Goal: Task Accomplishment & Management: Complete application form

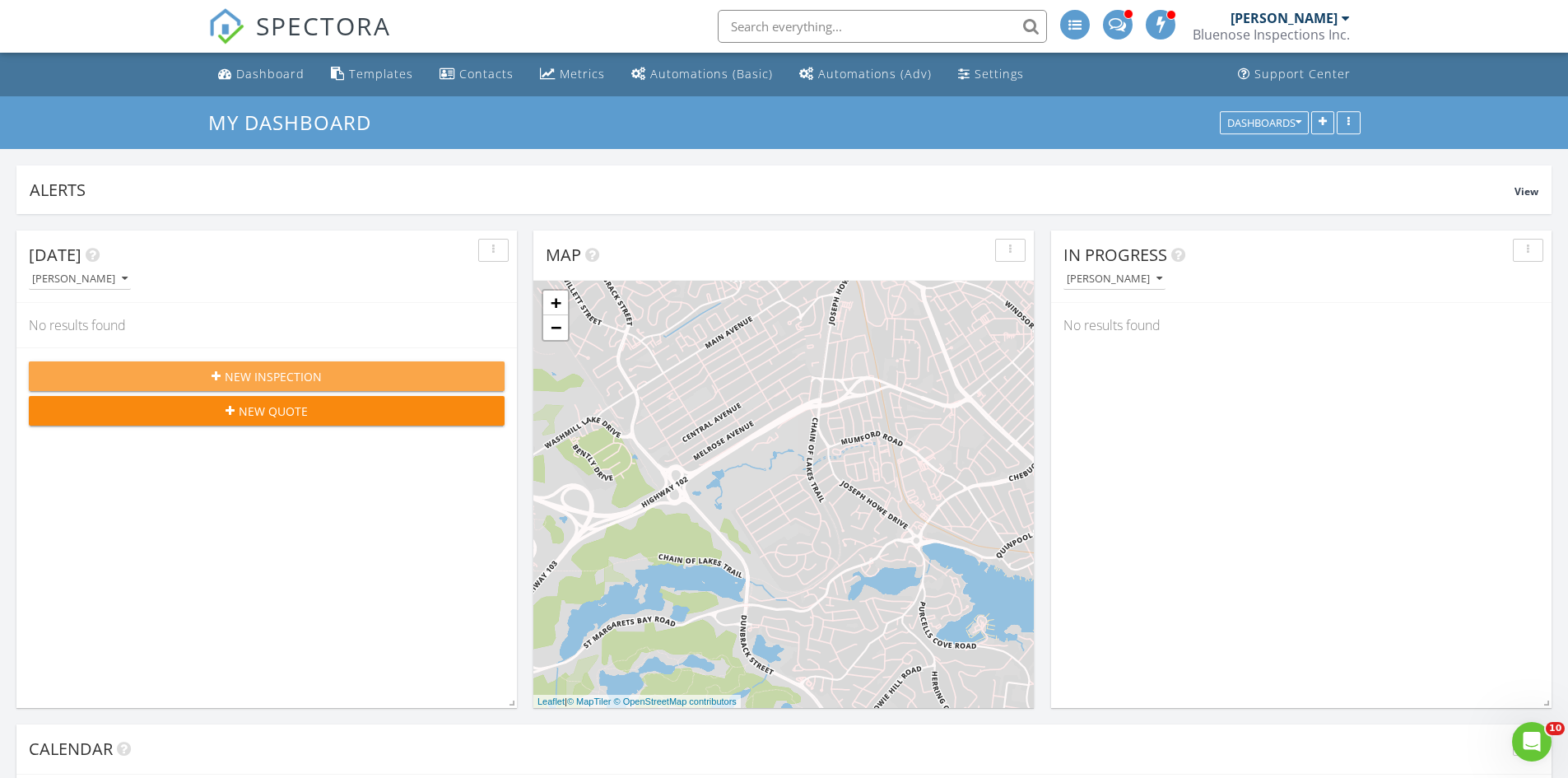
click at [311, 384] on span "New Inspection" at bounding box center [274, 376] width 97 height 17
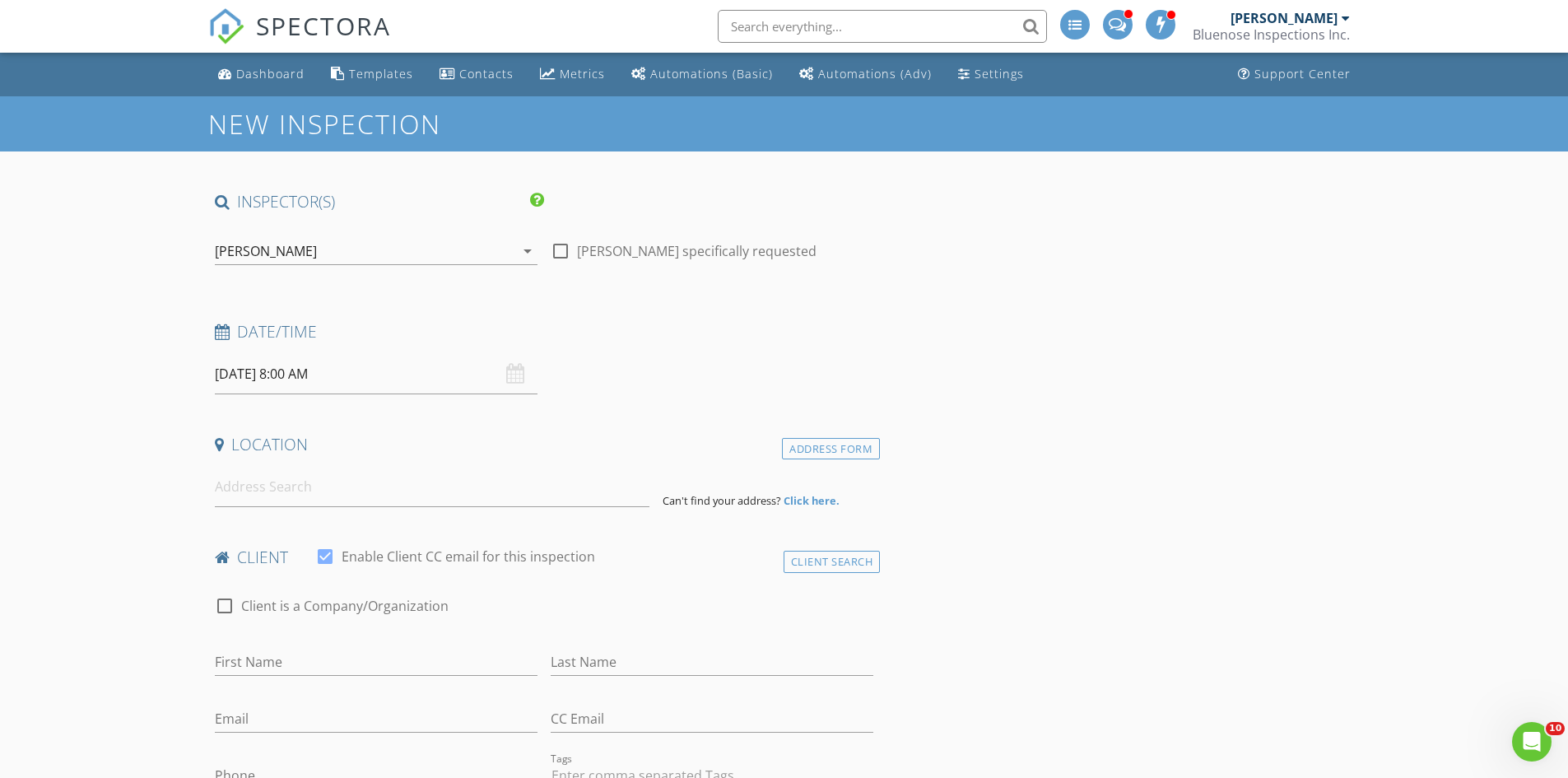
click at [346, 371] on input "08/28/2025 8:00 AM" at bounding box center [376, 374] width 323 height 40
select select "8"
type input "09/02/2025 8:00 AM"
type input "09"
type input "09/02/2025 9:00 AM"
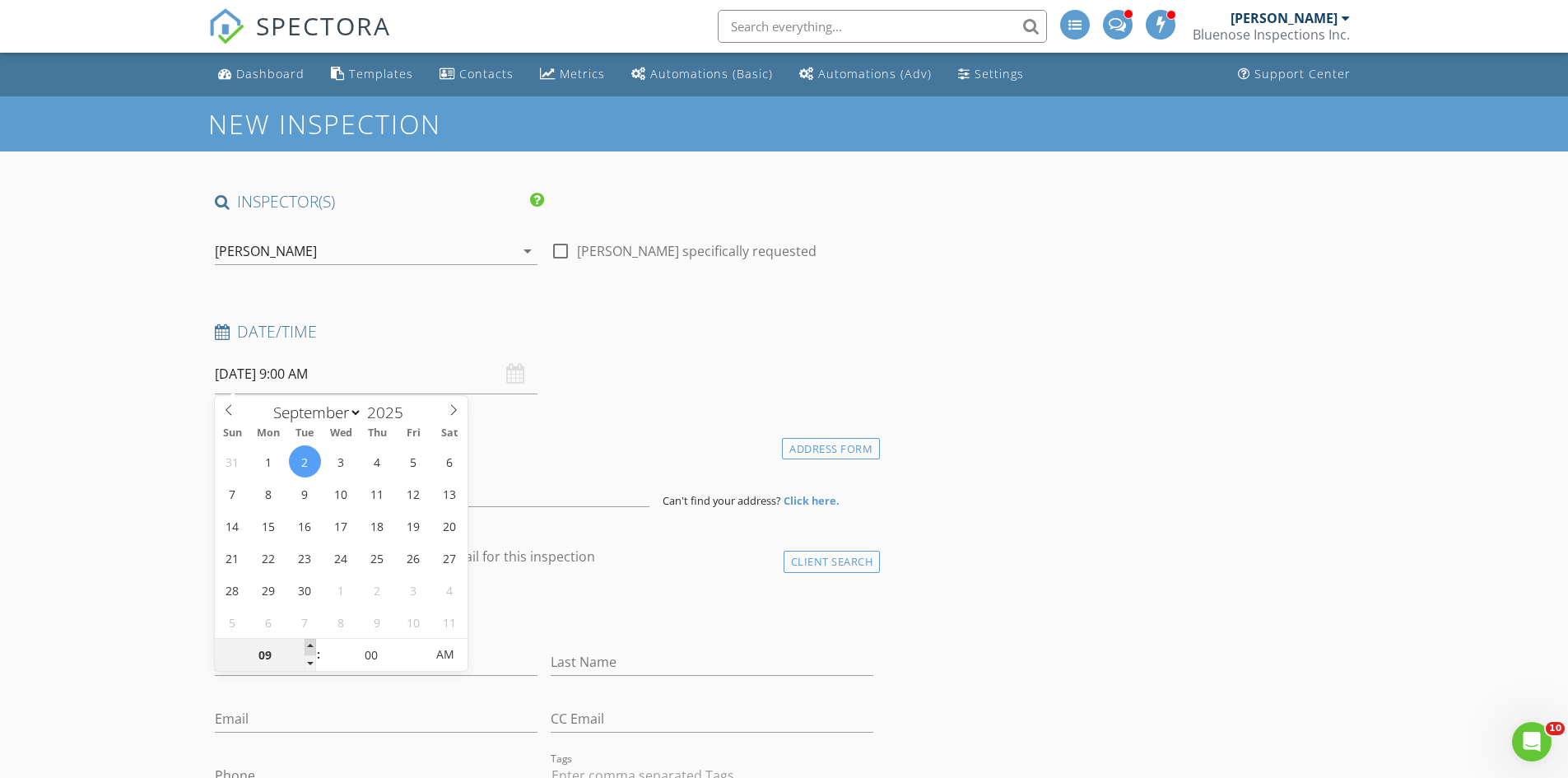
click at [312, 648] on span at bounding box center [310, 647] width 11 height 17
type input "10"
type input "09/02/2025 10:00 AM"
click at [312, 648] on span at bounding box center [310, 647] width 11 height 17
type input "11"
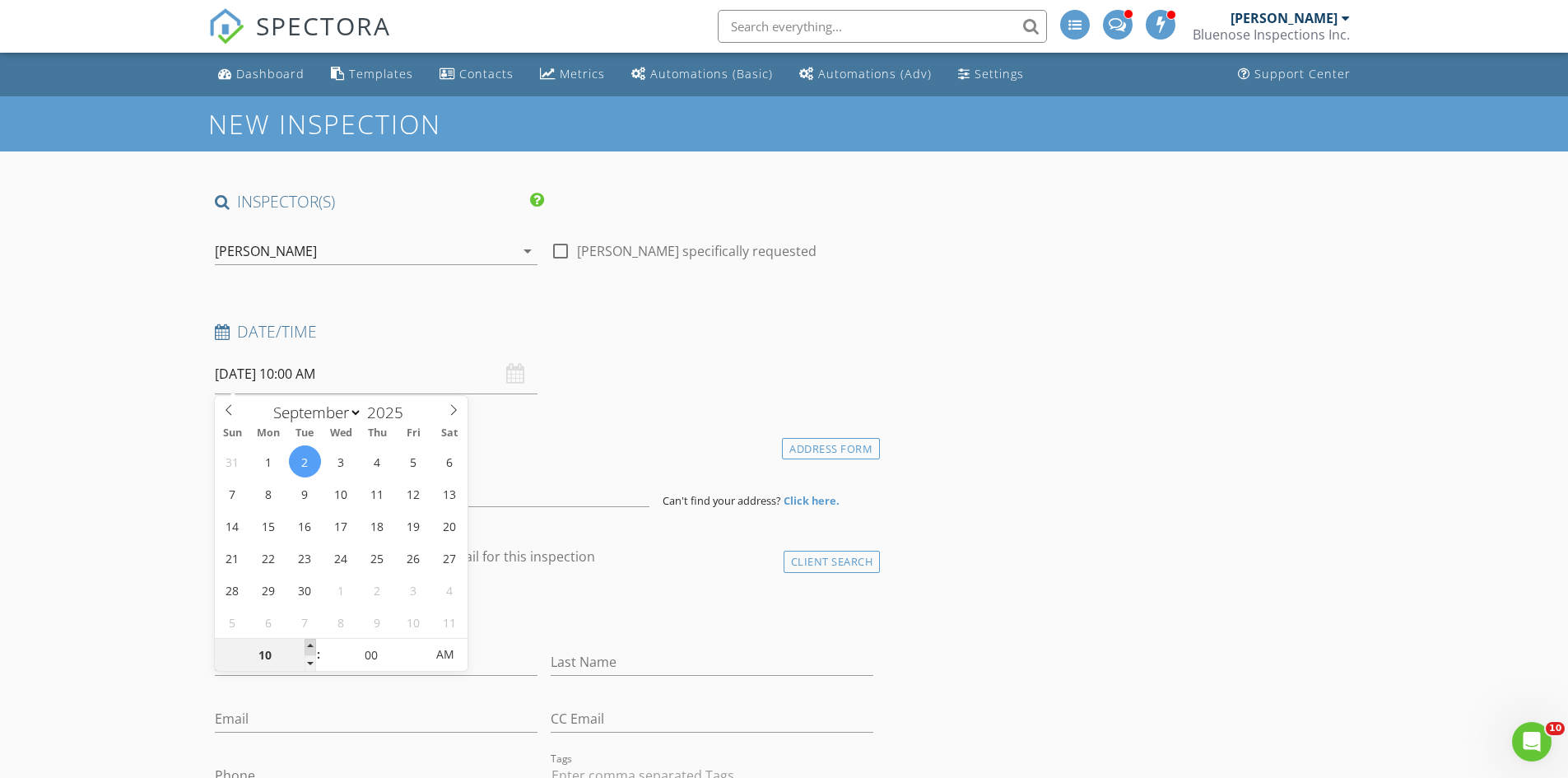
type input "09/02/2025 11:00 AM"
click at [312, 648] on span at bounding box center [310, 647] width 11 height 17
type input "12"
type input "09/02/2025 12:00 PM"
click at [311, 648] on span at bounding box center [310, 647] width 11 height 17
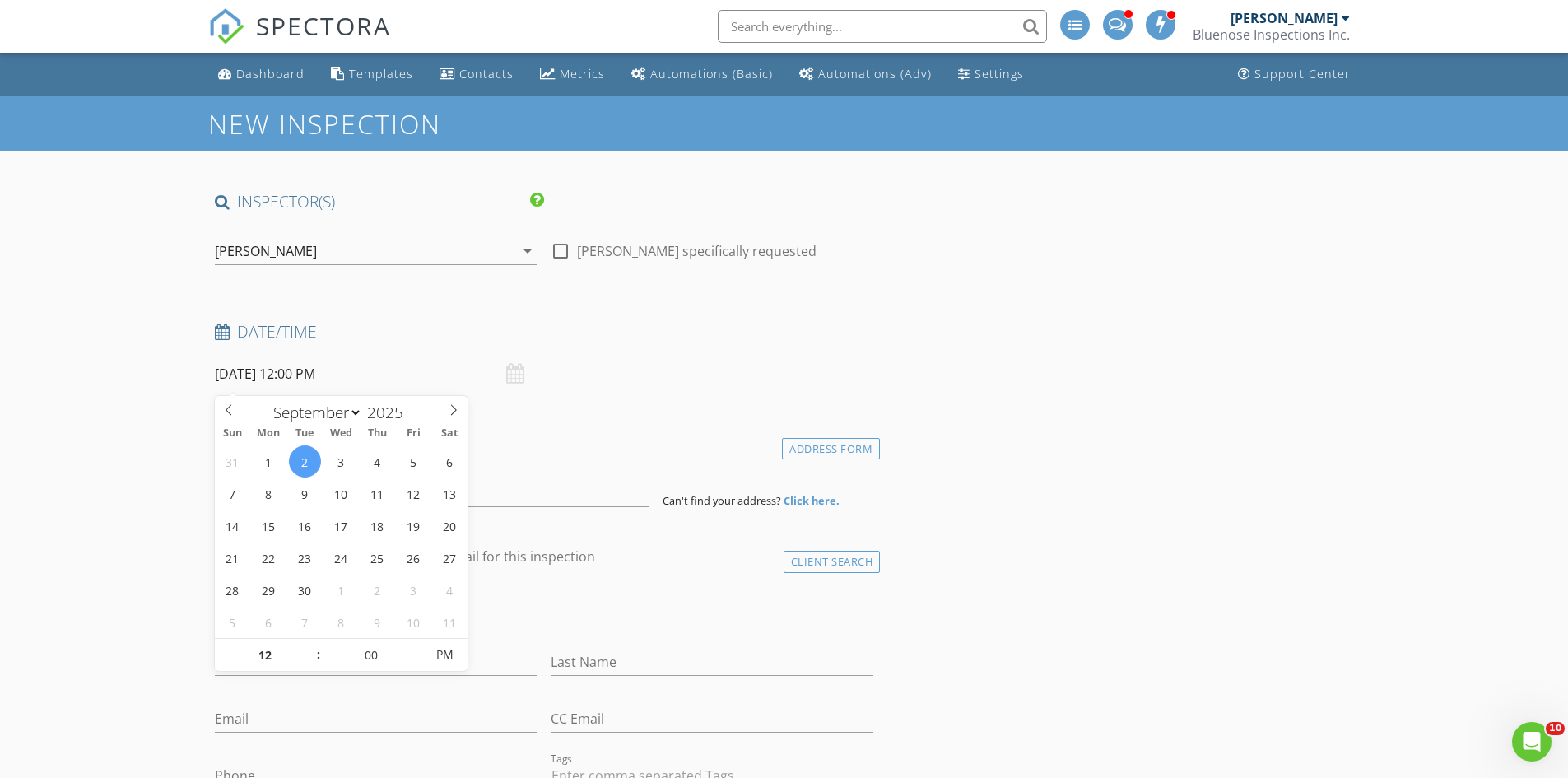
click at [751, 367] on div "Date/Time 09/02/2025 12:00 PM" at bounding box center [544, 358] width 673 height 73
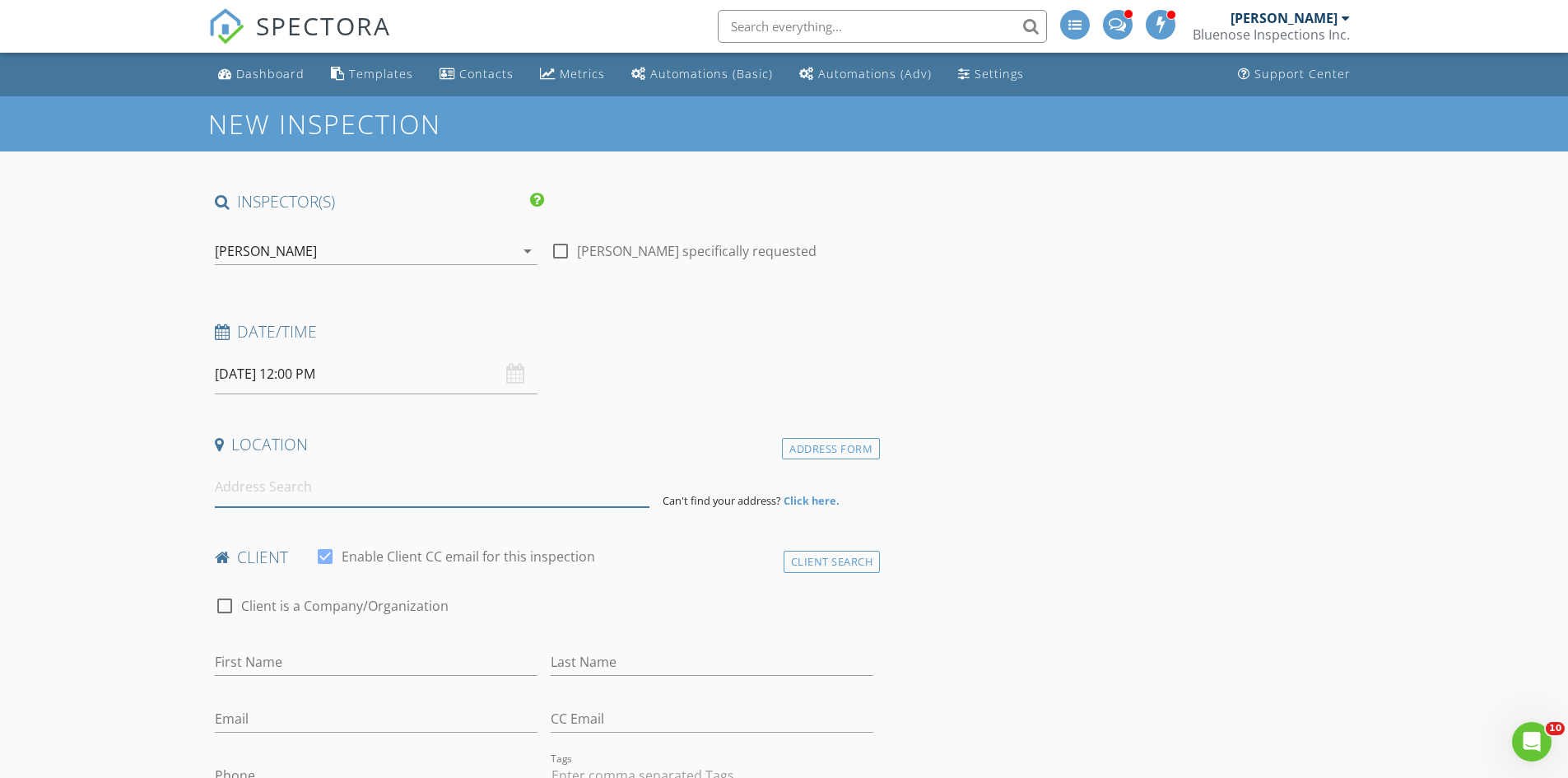
click at [250, 495] on input at bounding box center [432, 486] width 435 height 40
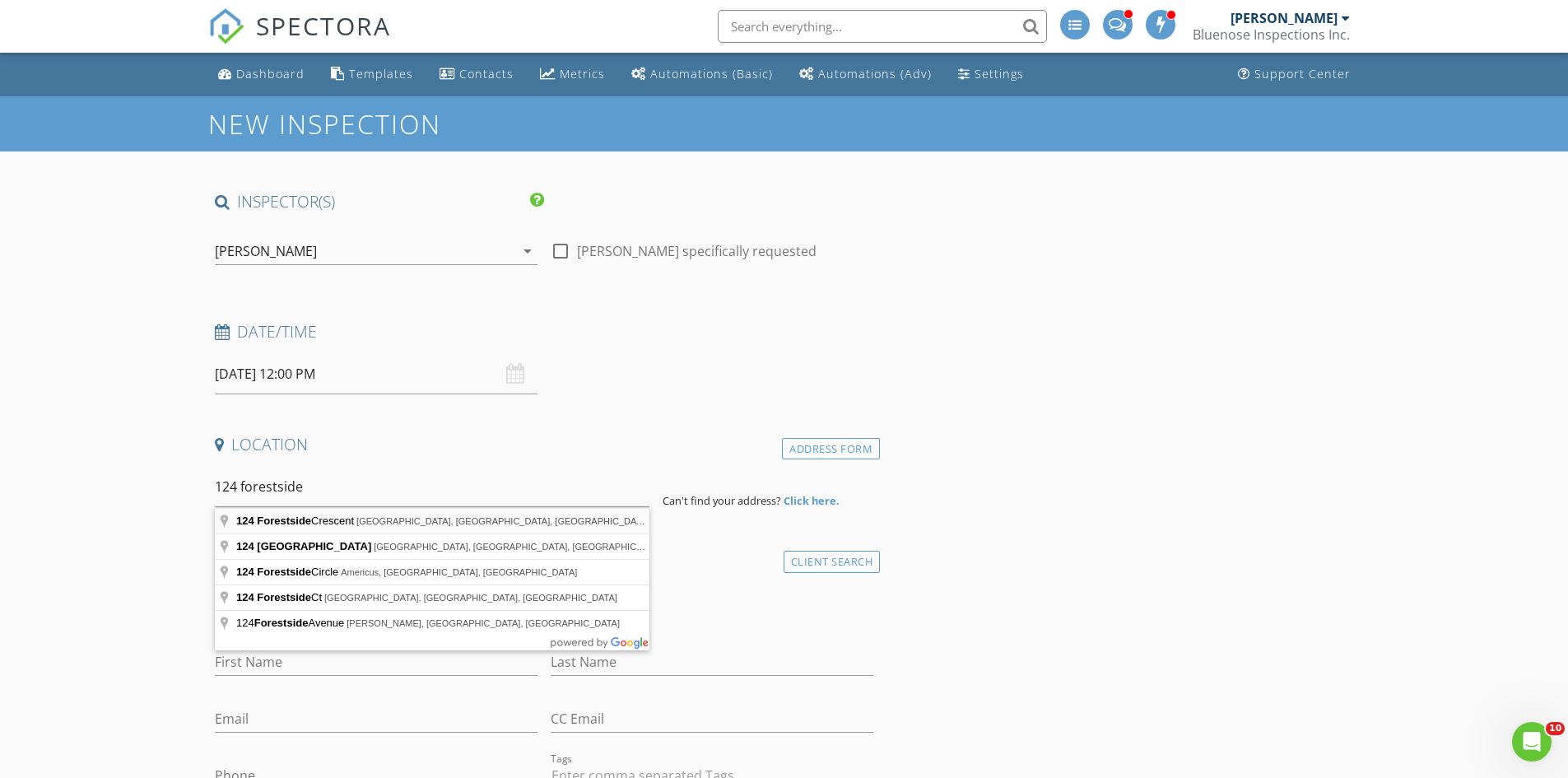
type input "124 Forestside Crescent, Halifax, Nova Scotia, Canada"
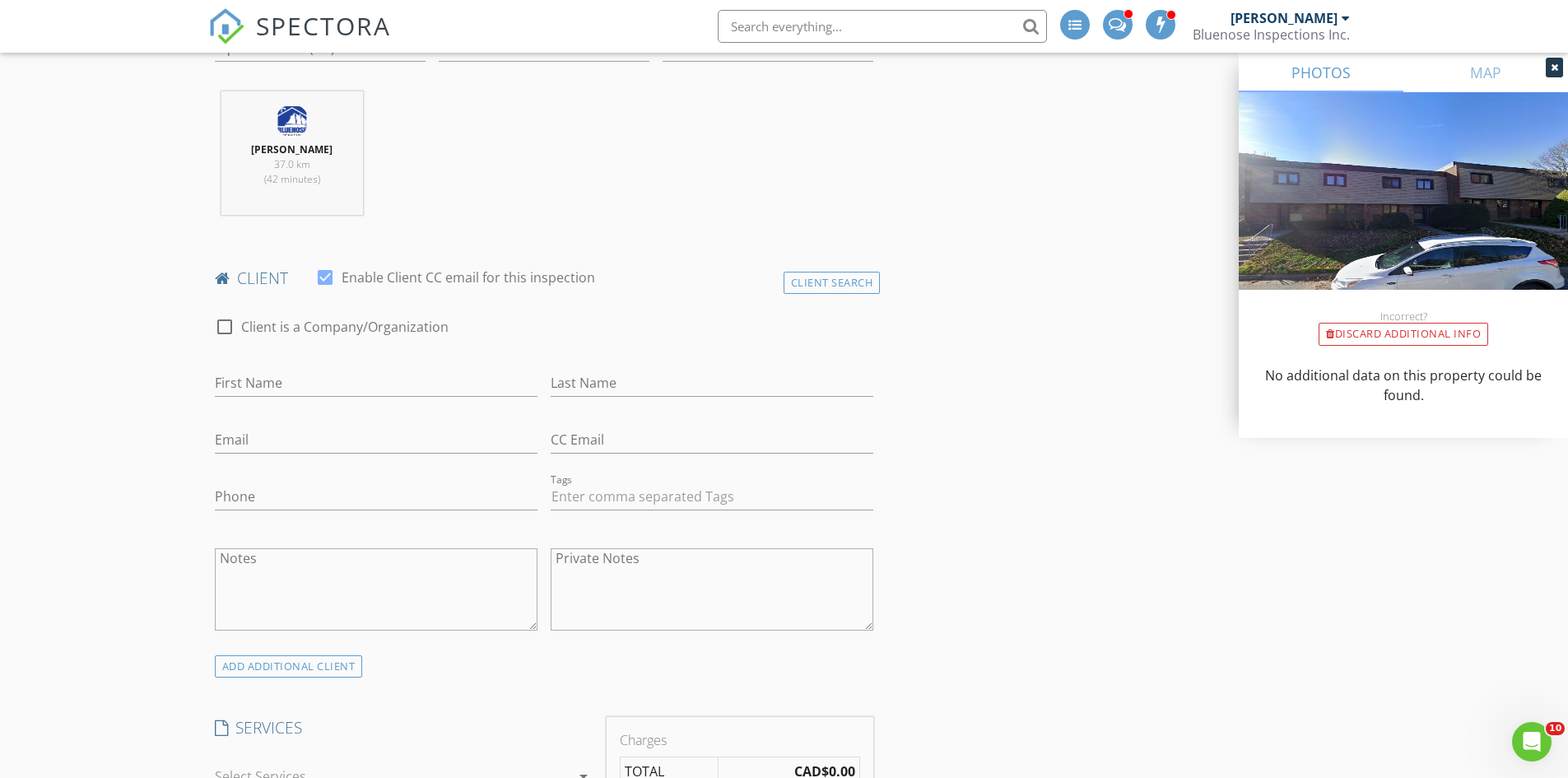
scroll to position [658, 0]
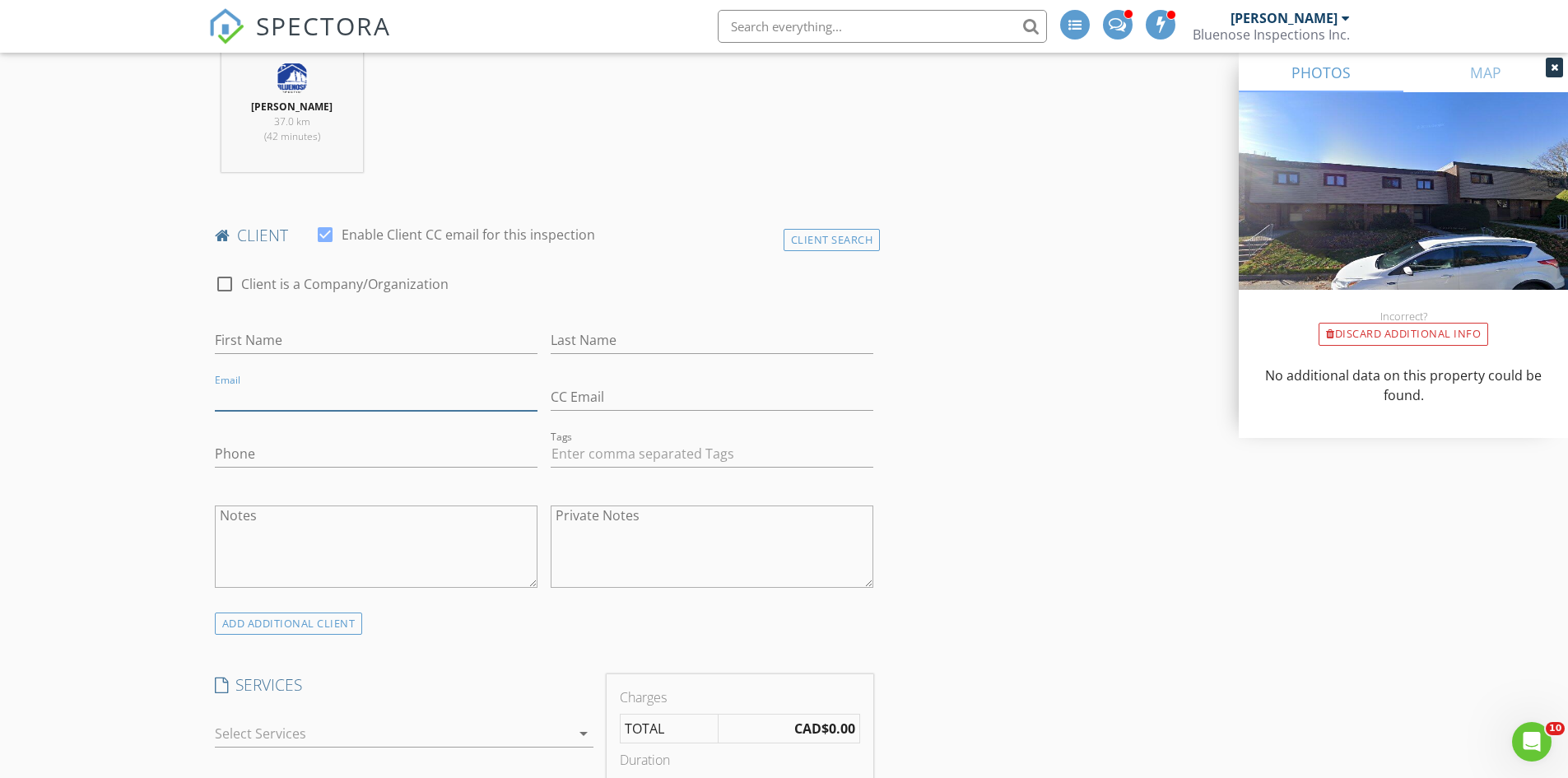
paste input "jeffreypatron283@gmail.com"
type input "jeffreypatron283@gmail.com"
click at [254, 341] on input "First Name" at bounding box center [376, 340] width 323 height 27
type input "Jeffrey"
type input "Patron"
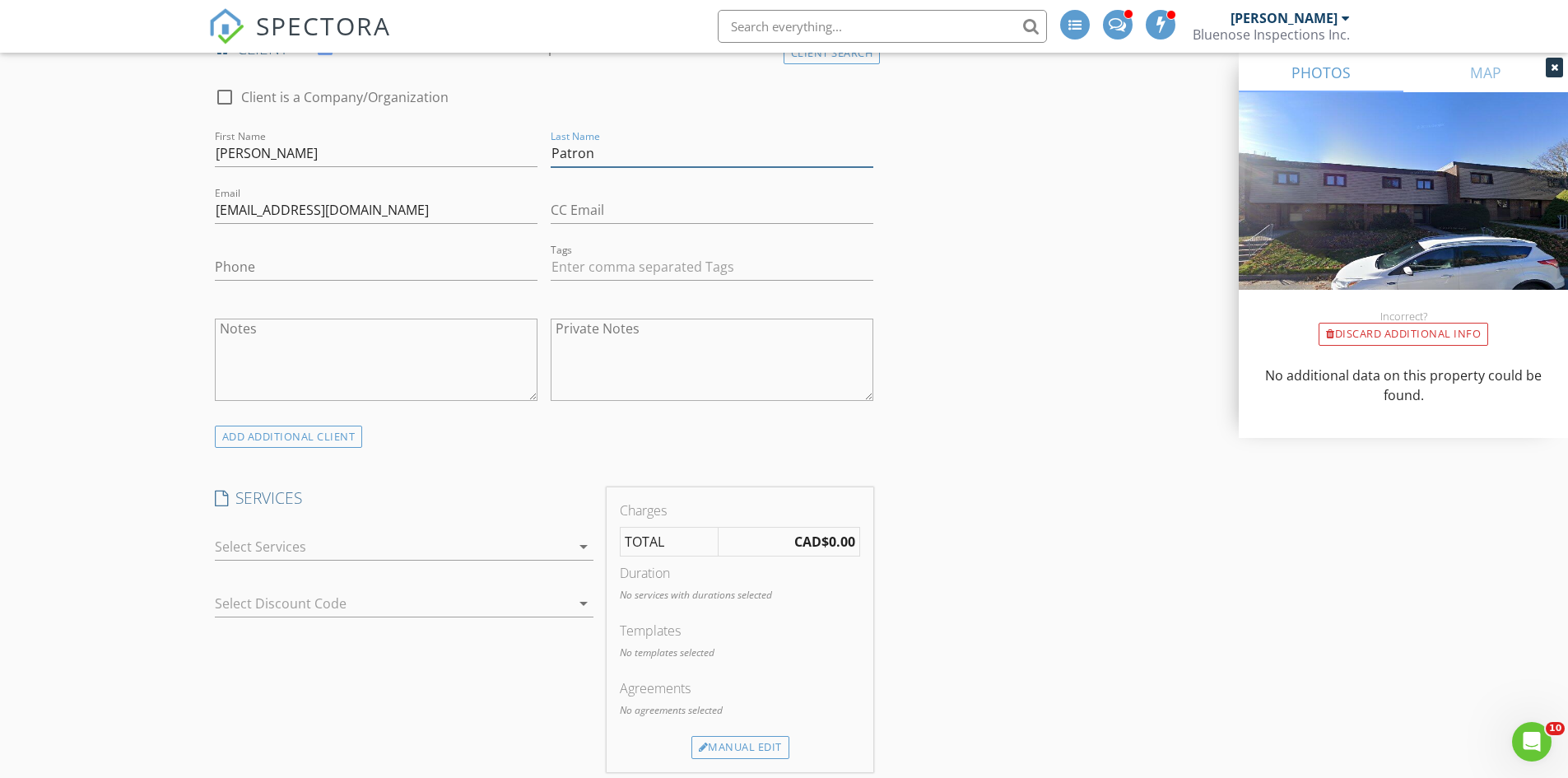
scroll to position [988, 0]
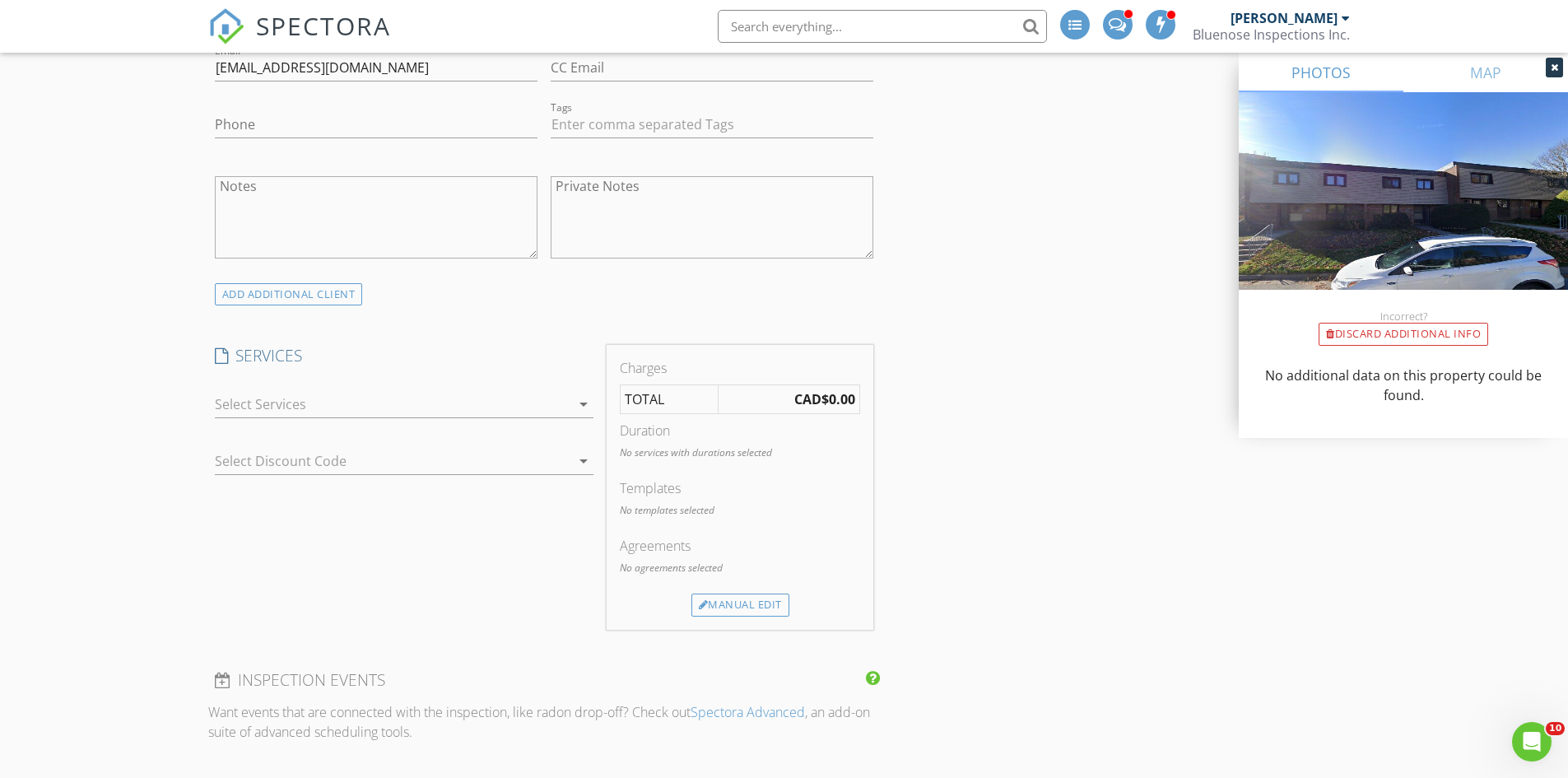
click at [241, 403] on div at bounding box center [392, 404] width 356 height 26
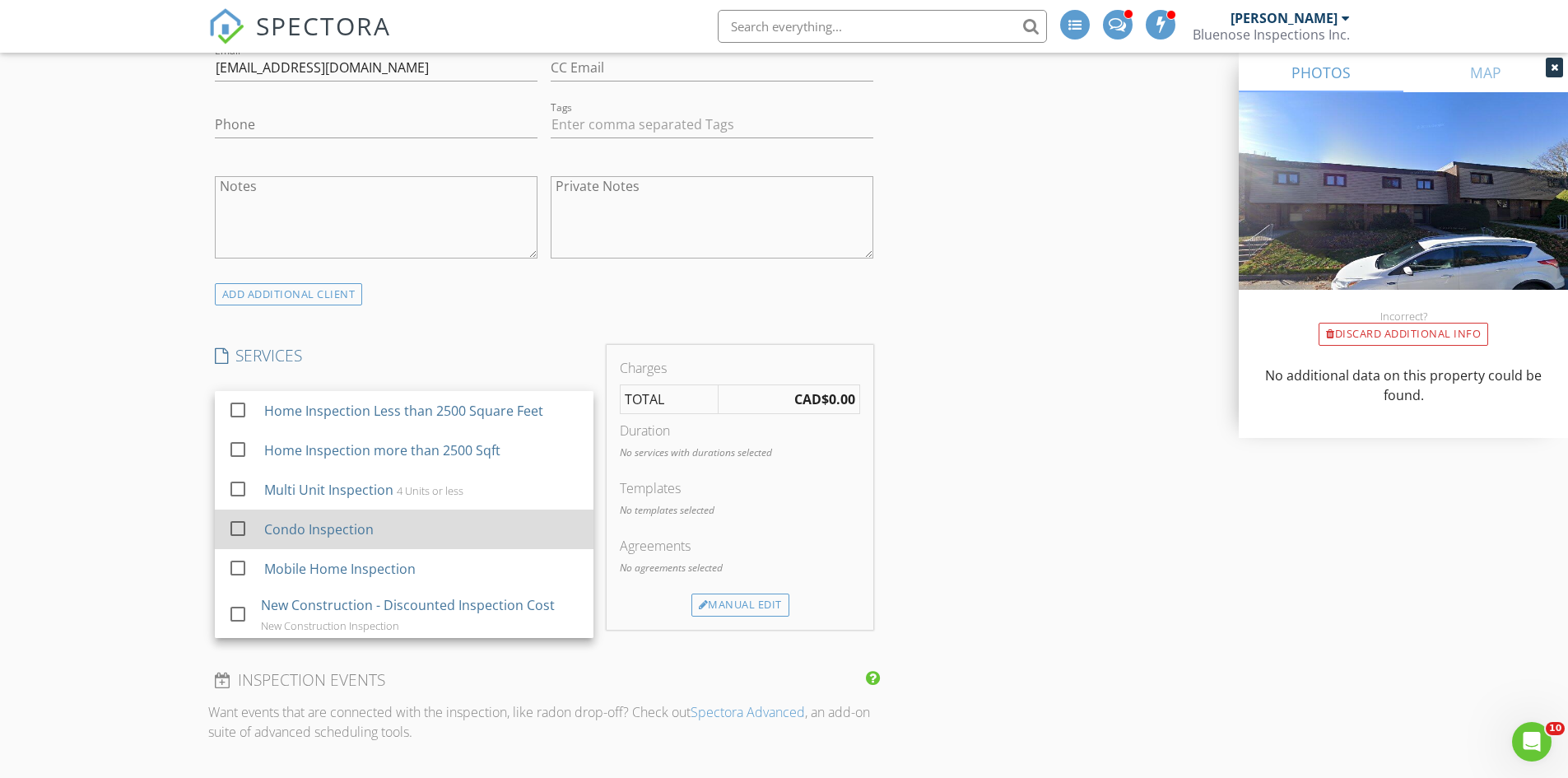
click at [236, 524] on div at bounding box center [238, 528] width 28 height 28
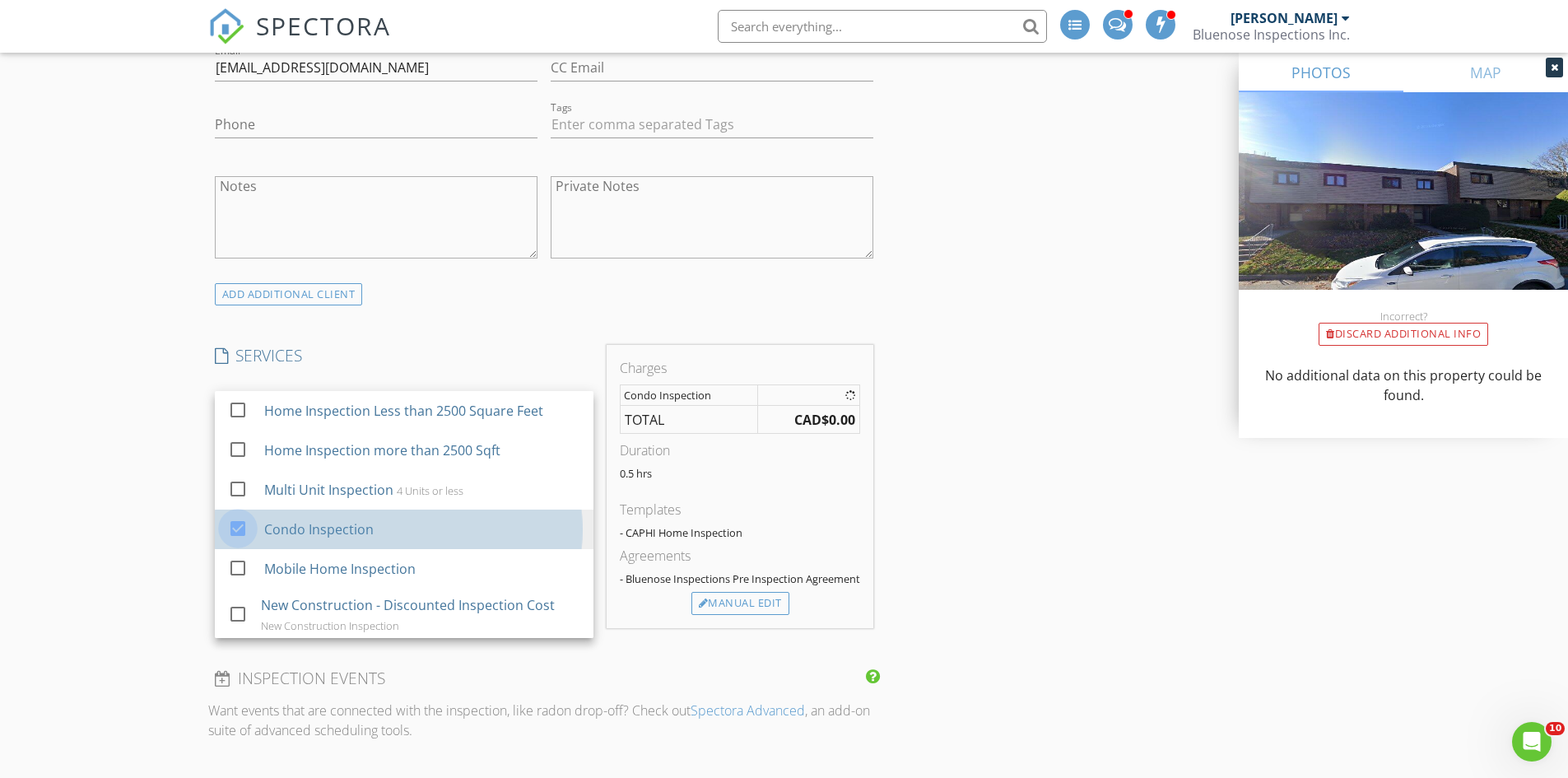
click at [103, 408] on div "New Inspection INSPECTOR(S) check_box Ryan Arnold PRIMARY Ryan Arnold arrow_dro…" at bounding box center [784, 701] width 1568 height 3186
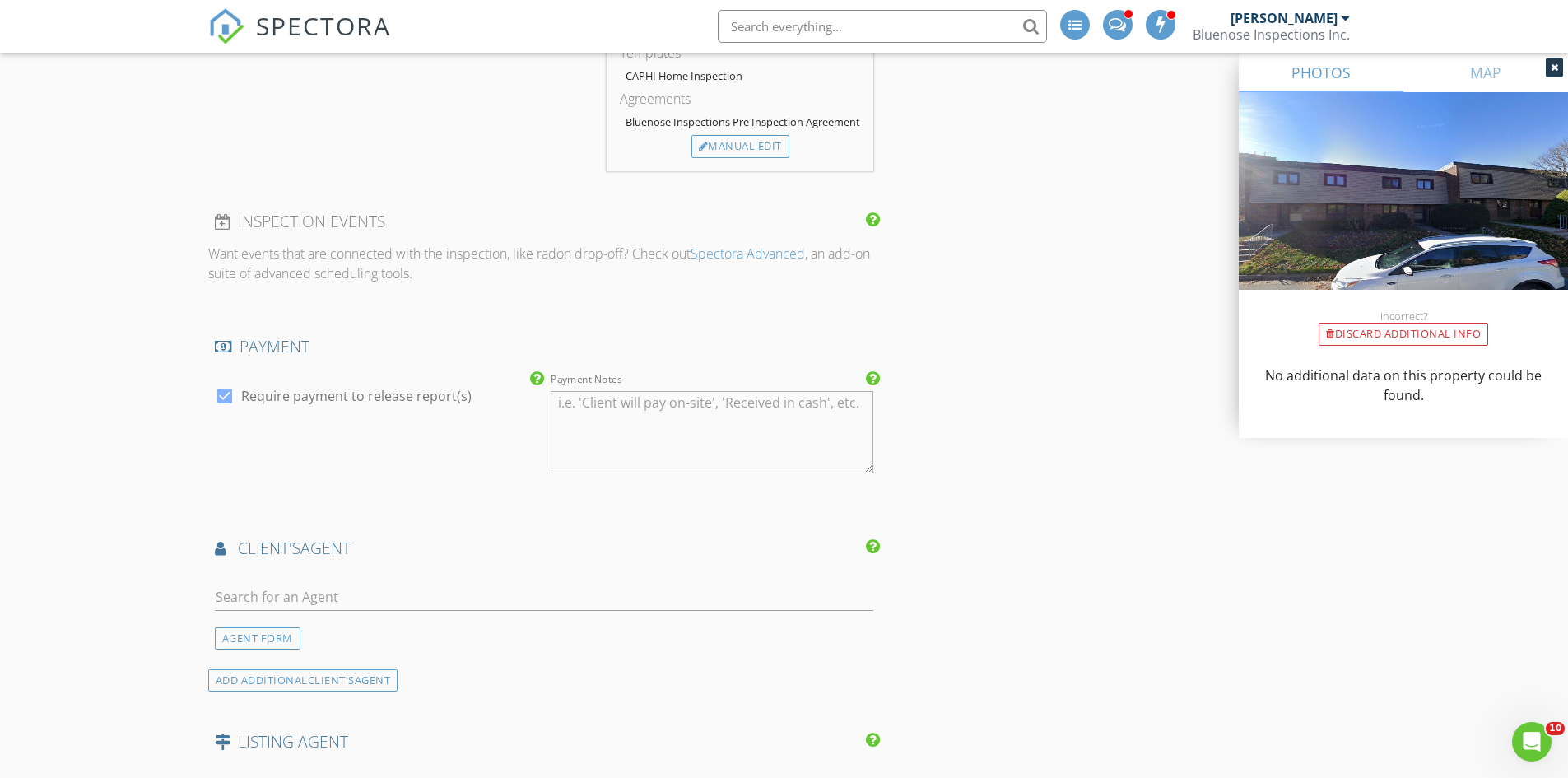
scroll to position [1646, 0]
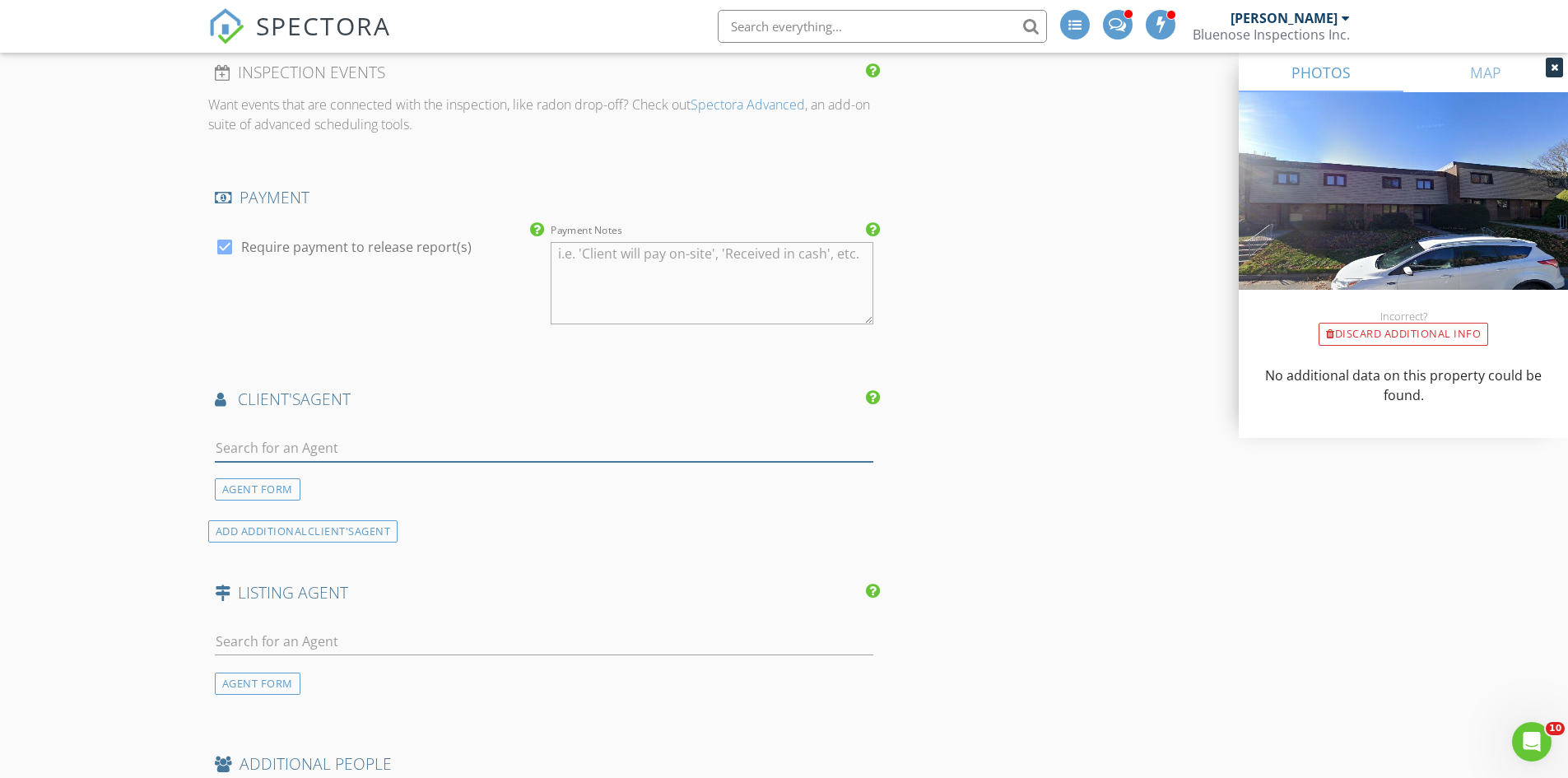
click at [278, 454] on input "text" at bounding box center [544, 448] width 659 height 27
type input "zac"
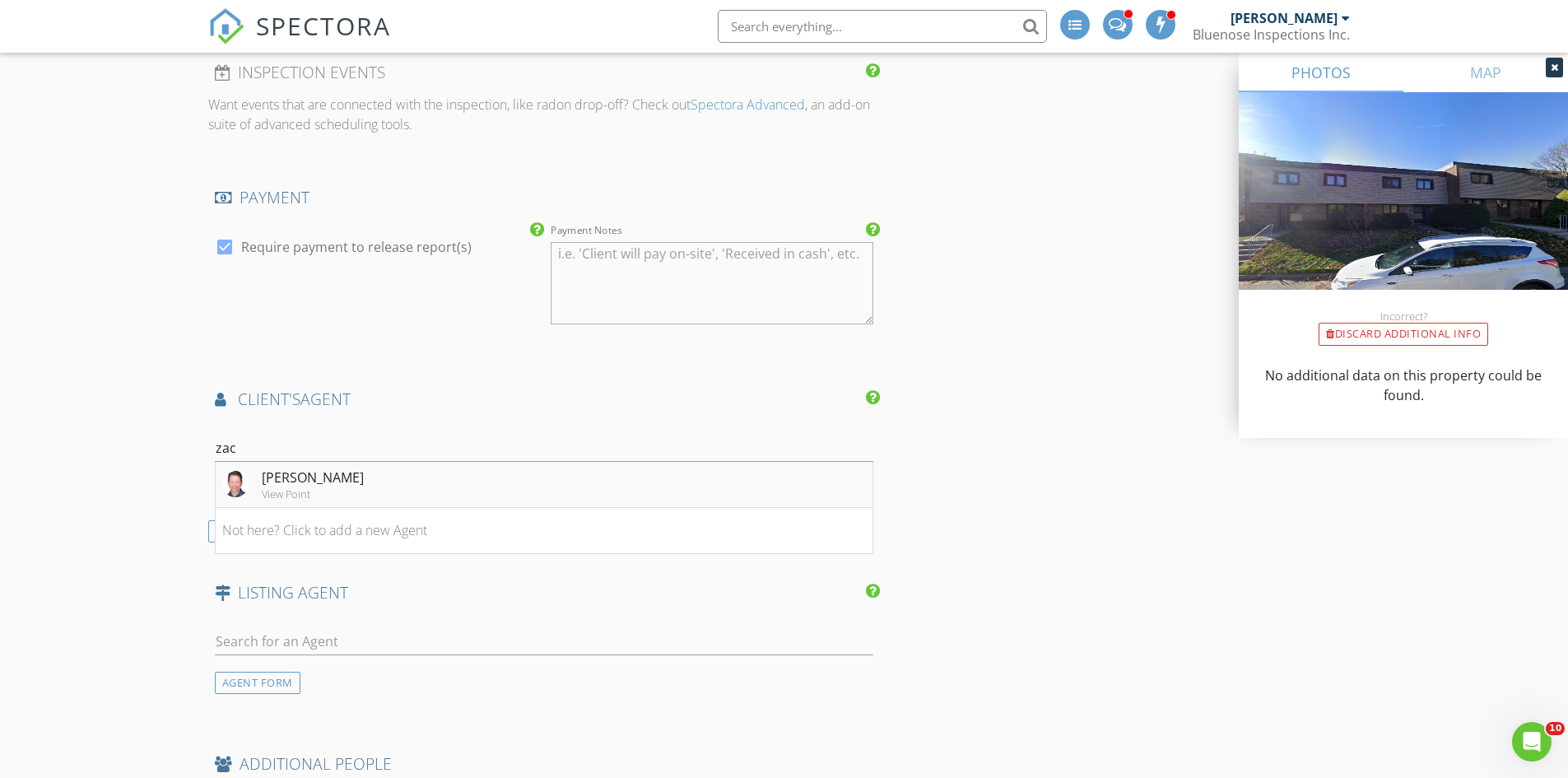
click at [288, 487] on div "Zac Skebo" at bounding box center [313, 477] width 102 height 20
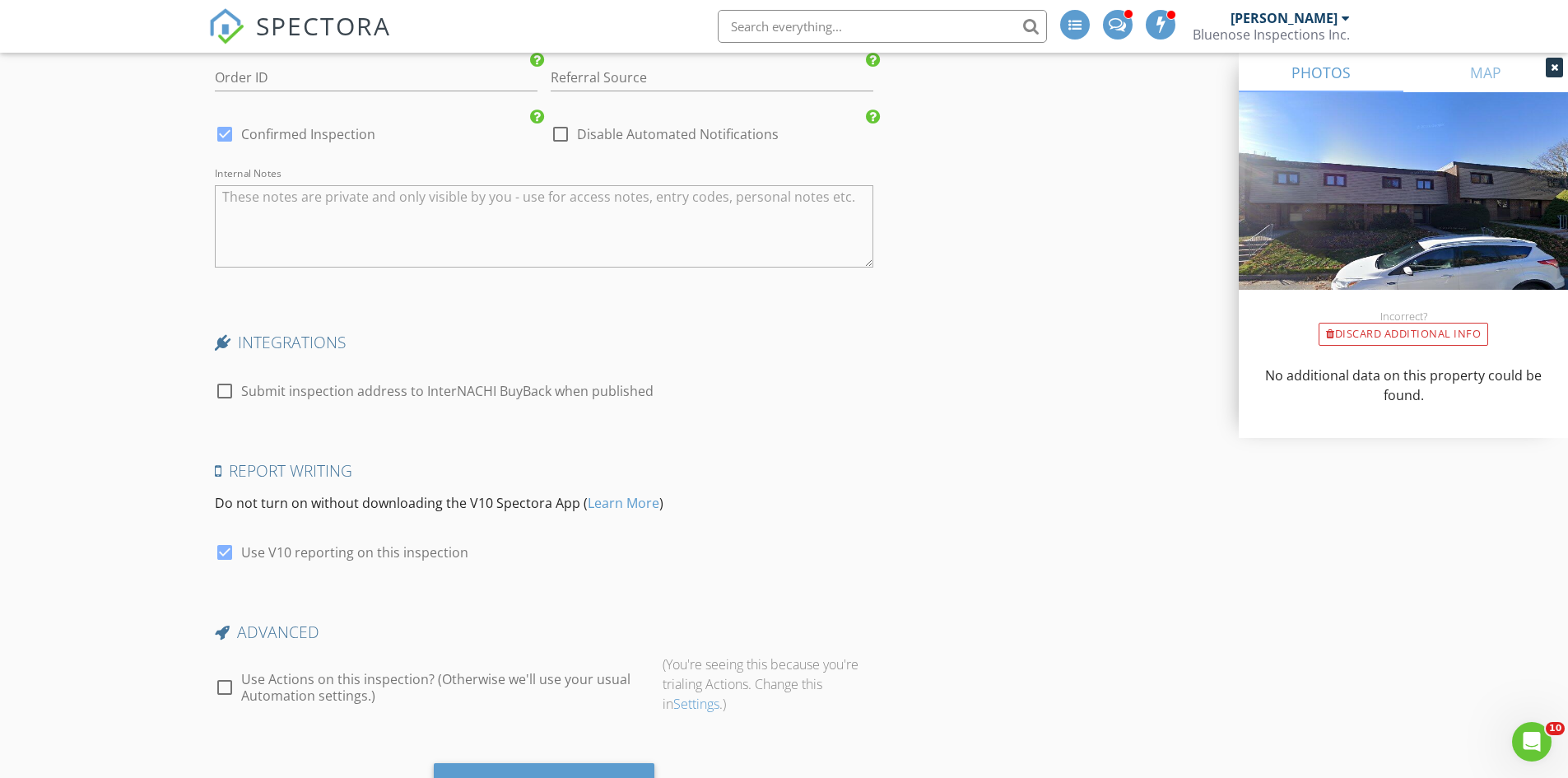
scroll to position [2884, 0]
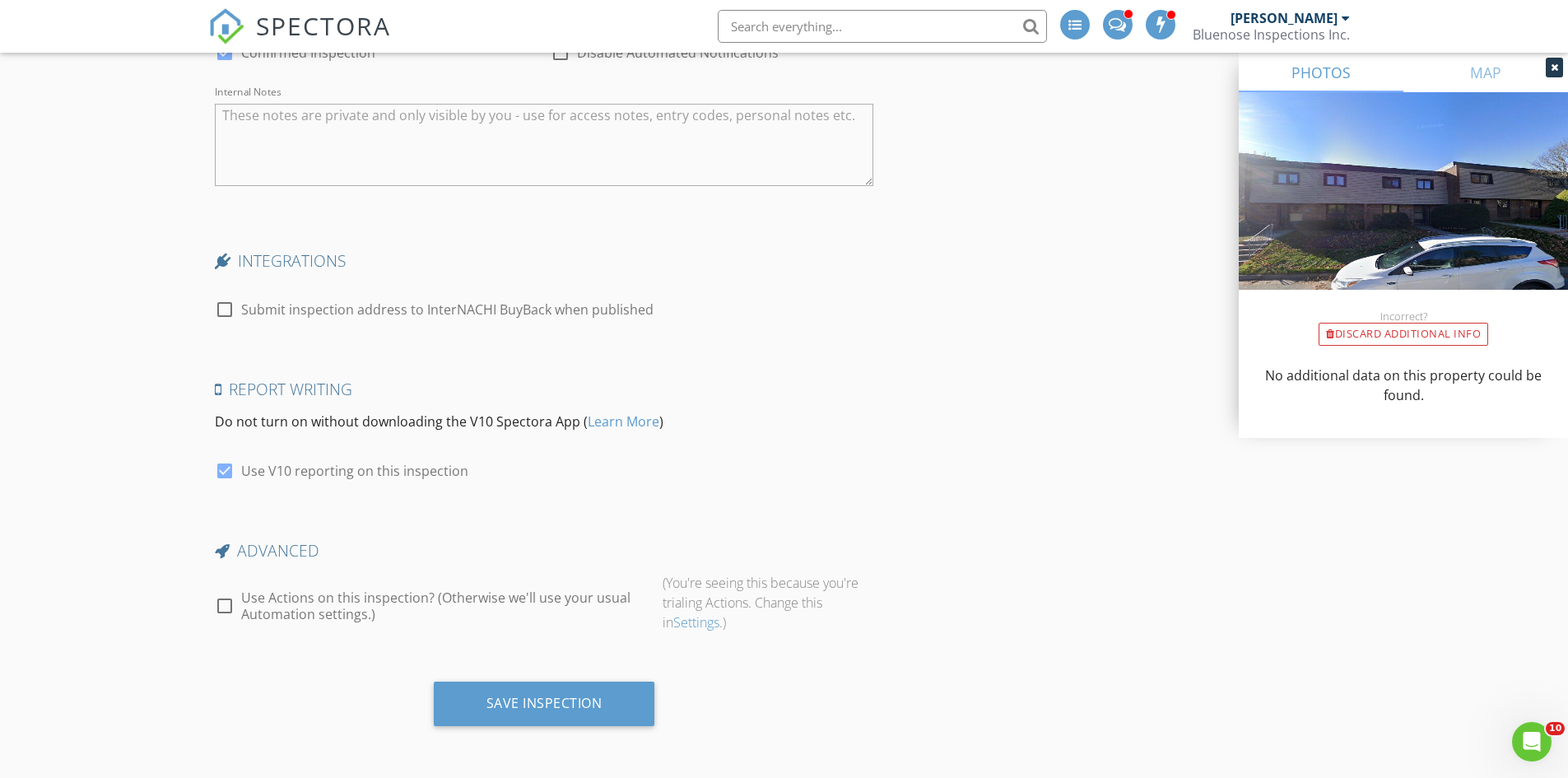
click at [220, 598] on div at bounding box center [225, 606] width 28 height 28
checkbox input "true"
click at [506, 711] on div "Save Inspection" at bounding box center [544, 703] width 116 height 17
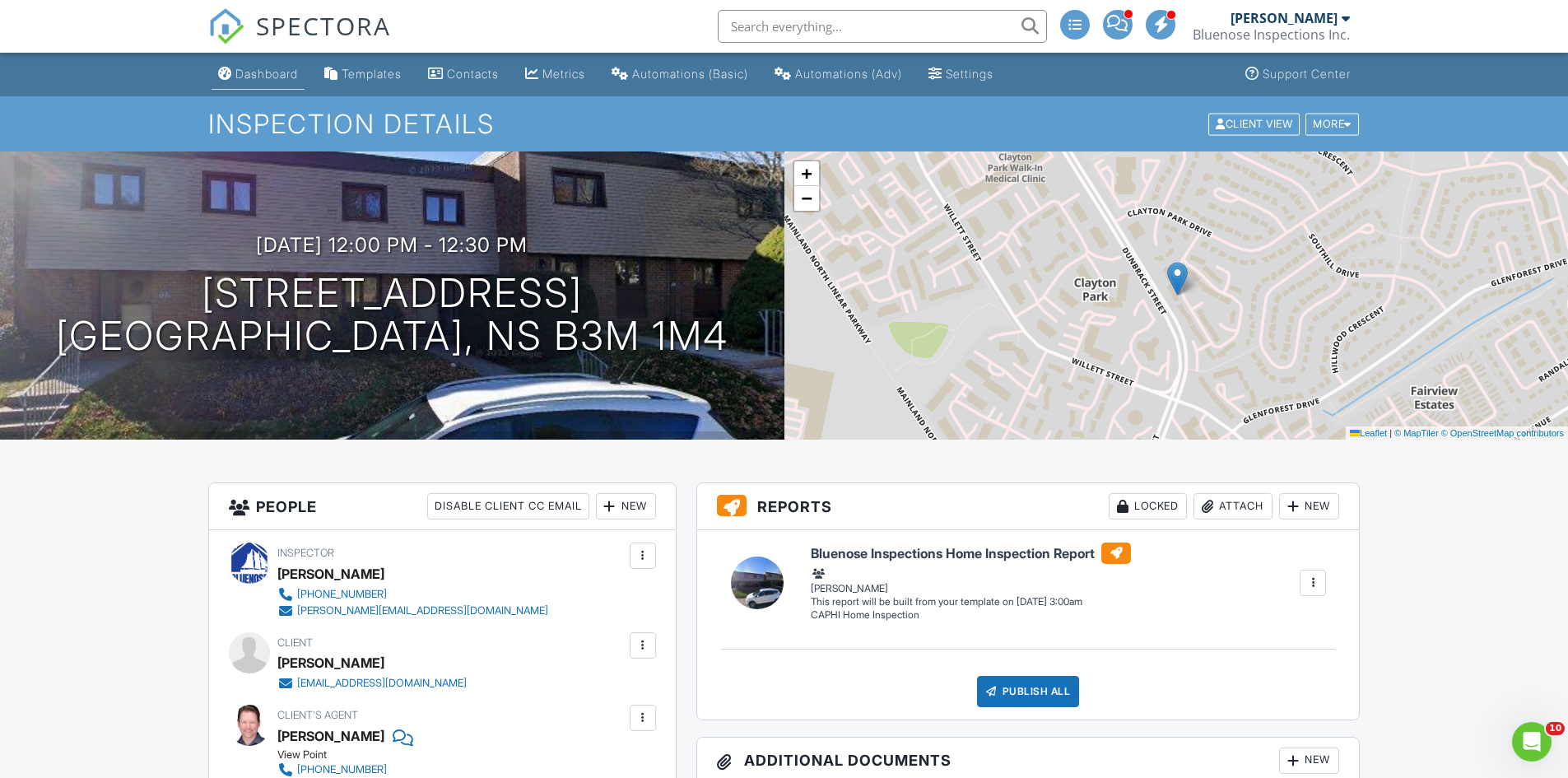
click at [262, 74] on div "Dashboard" at bounding box center [266, 73] width 63 height 14
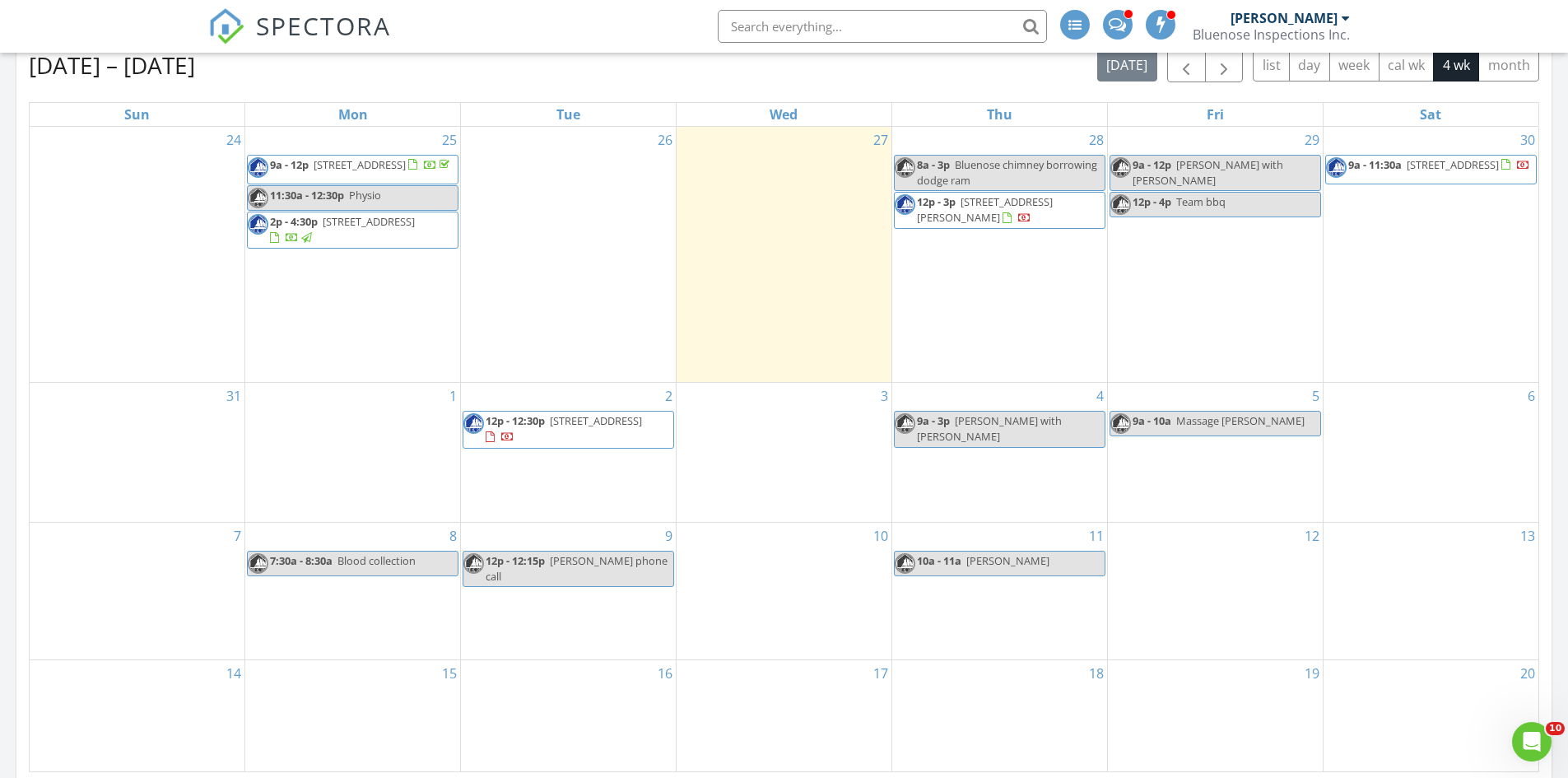
scroll to position [741, 0]
